Goal: Navigation & Orientation: Go to known website

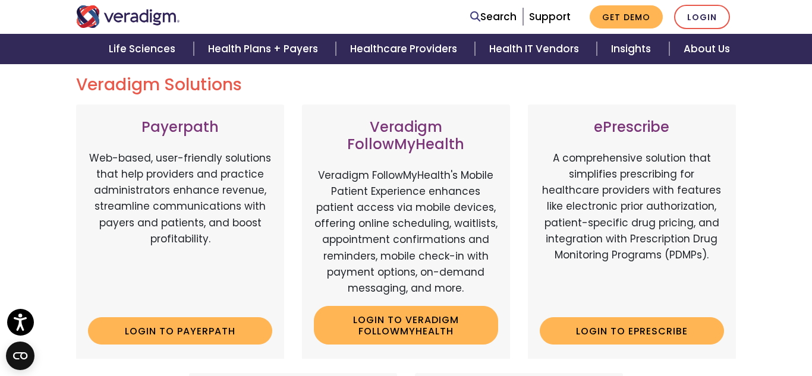
scroll to position [139, 0]
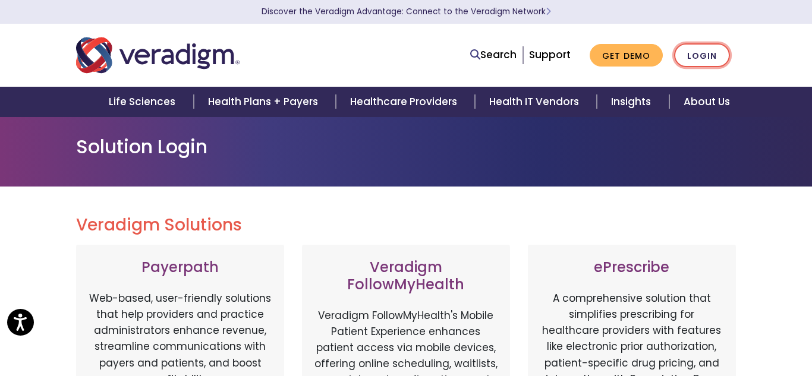
click at [701, 45] on link "Login" at bounding box center [702, 55] width 56 height 24
click at [698, 63] on link "Login" at bounding box center [702, 55] width 56 height 24
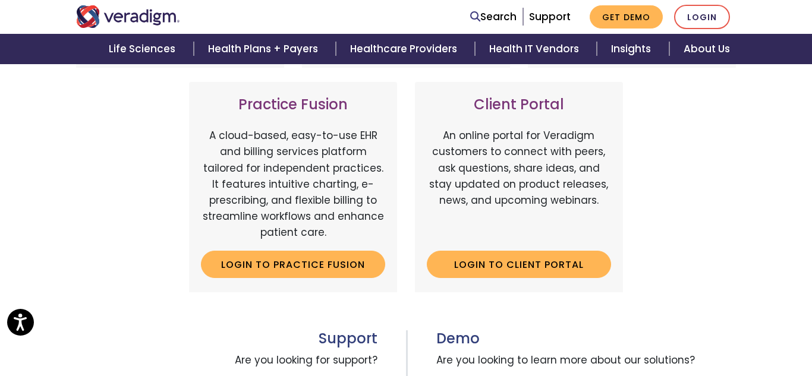
scroll to position [436, 0]
